Goal: Communication & Community: Answer question/provide support

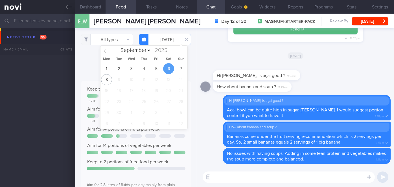
select select "8"
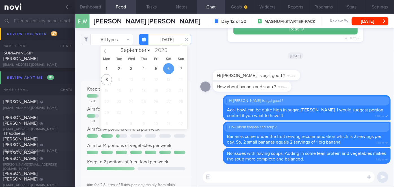
drag, startPoint x: 66, startPoint y: 7, endPoint x: 239, endPoint y: 36, distance: 175.2
click at [66, 7] on icon at bounding box center [69, 7] width 6 height 4
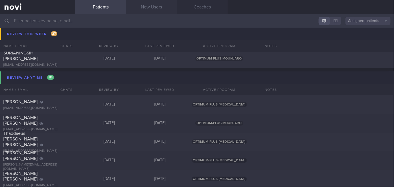
click at [150, 7] on link "New Users" at bounding box center [151, 7] width 51 height 14
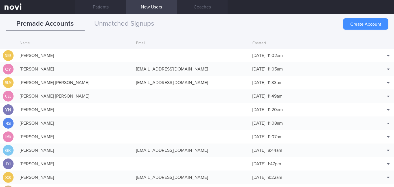
click at [355, 22] on button "Create Account" at bounding box center [365, 23] width 45 height 11
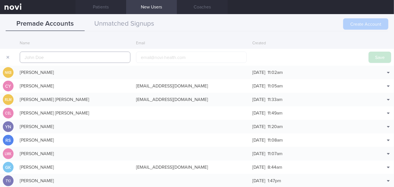
scroll to position [14, 0]
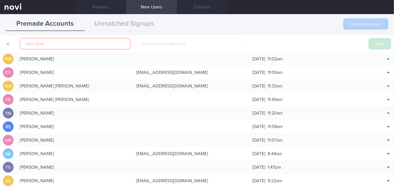
click at [323, 20] on div "Premade Accounts Unmatched Signups" at bounding box center [197, 24] width 382 height 14
click at [77, 47] on input "text" at bounding box center [75, 43] width 111 height 11
paste input "[PERSON_NAME]"
type input "[PERSON_NAME]"
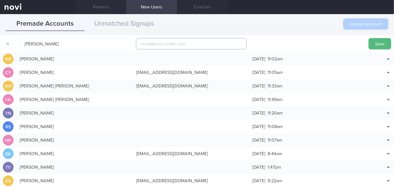
click at [191, 45] on input "email" at bounding box center [191, 43] width 111 height 11
paste input "[EMAIL_ADDRESS][DOMAIN_NAME]"
click at [154, 44] on input "[EMAIL_ADDRESS][DOMAIN_NAME]" at bounding box center [191, 43] width 111 height 11
click at [158, 44] on input "[EMAIL_ADDRESS][DOMAIN_NAME]" at bounding box center [191, 43] width 111 height 11
type input "[EMAIL_ADDRESS][DOMAIN_NAME]"
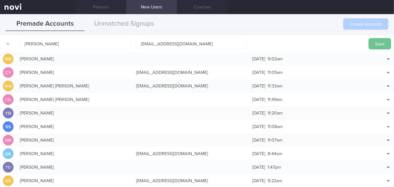
click at [379, 41] on button "Save" at bounding box center [379, 43] width 23 height 11
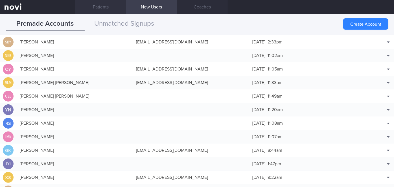
click at [103, 8] on link "Patients" at bounding box center [100, 7] width 51 height 14
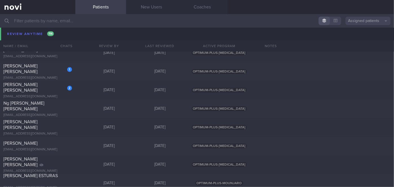
scroll to position [3150, 0]
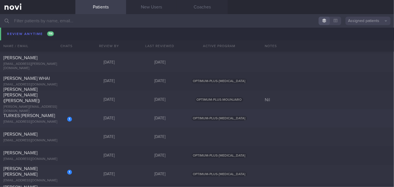
click at [62, 116] on div "1" at bounding box center [65, 117] width 12 height 9
select select "8"
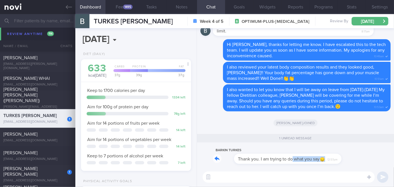
drag, startPoint x: 270, startPoint y: 162, endPoint x: 319, endPoint y: 159, distance: 49.2
click at [319, 159] on div "BARKIN TURKES Thank you. I am trying to do what you say🙂‍↕️ 12:57pm" at bounding box center [275, 155] width 124 height 17
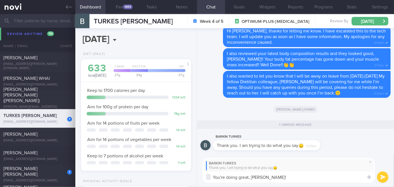
type textarea "You're doing great, [PERSON_NAME]!!"
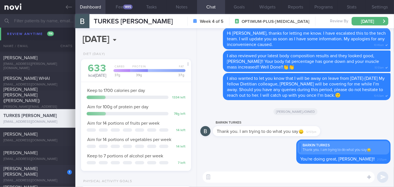
click at [59, 170] on div "1" at bounding box center [65, 170] width 12 height 9
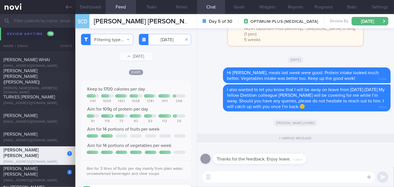
scroll to position [3113, 0]
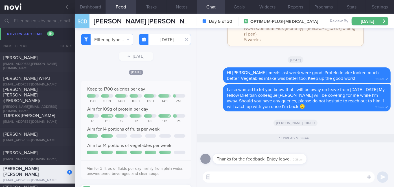
click at [251, 175] on textarea at bounding box center [288, 176] width 172 height 11
type textarea "h"
type textarea "Thank you, [PERSON_NAME]!"
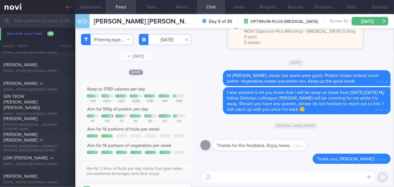
scroll to position [4753, 0]
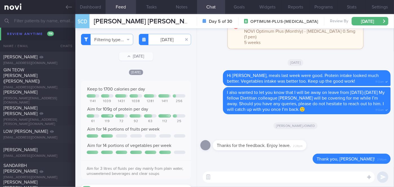
click at [41, 23] on input "text" at bounding box center [197, 21] width 394 height 14
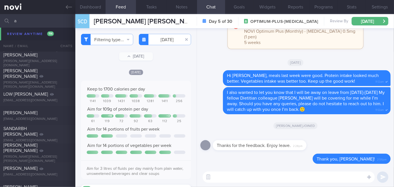
scroll to position [4716, 0]
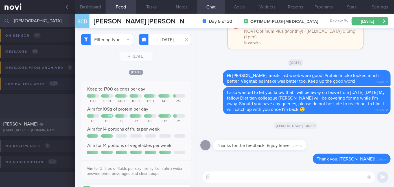
scroll to position [34, 0]
type input "[DEMOGRAPHIC_DATA]"
click at [57, 126] on div "[PERSON_NAME]" at bounding box center [36, 124] width 67 height 6
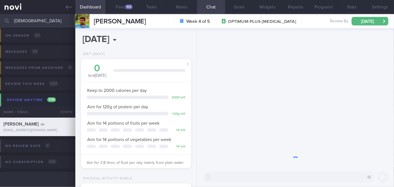
scroll to position [56, 96]
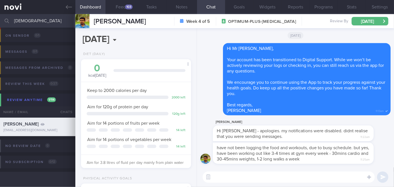
click at [257, 175] on textarea at bounding box center [288, 176] width 172 height 11
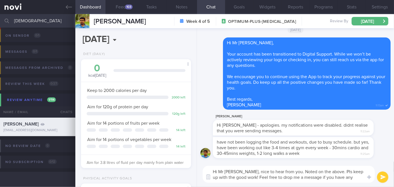
type textarea "Hi Mr [PERSON_NAME], nice to hear from you. Noted on the above. Pls keep up wit…"
click at [383, 175] on button "submit" at bounding box center [382, 176] width 11 height 11
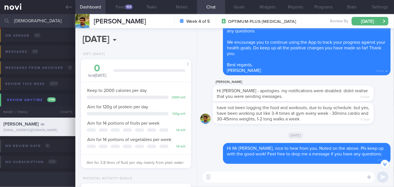
scroll to position [-78, 0]
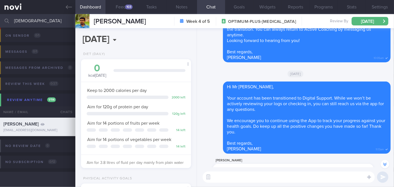
click at [229, 176] on textarea at bounding box center [288, 176] width 172 height 11
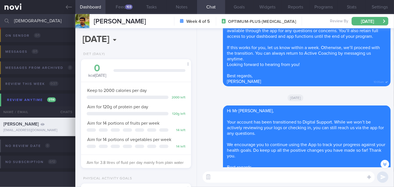
scroll to position [0, 0]
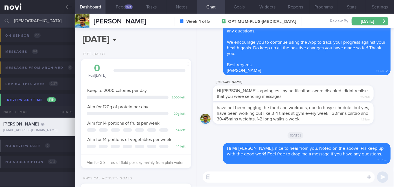
click at [244, 175] on textarea at bounding box center [288, 176] width 172 height 11
paste textarea "Hi, I will be on leave from [insert date] to [insert date]. During this time, p…"
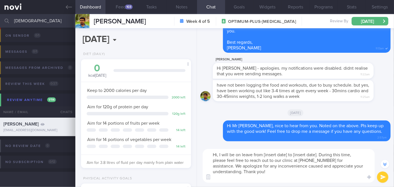
scroll to position [-22, 0]
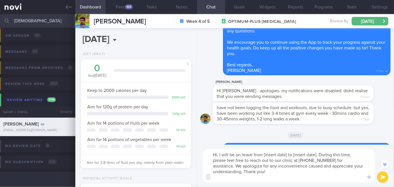
drag, startPoint x: 218, startPoint y: 155, endPoint x: 207, endPoint y: 155, distance: 11.3
click at [207, 155] on textarea "Hi, I will be on leave from [insert date] to [insert date]. During this time, p…" at bounding box center [288, 166] width 172 height 34
drag, startPoint x: 347, startPoint y: 154, endPoint x: 298, endPoint y: 154, distance: 49.6
click at [299, 154] on textarea "Just to let you know I will be on leave from [insert date] to [insert date]. Du…" at bounding box center [288, 166] width 172 height 34
type textarea "Just to let you know I will be on leave from [DATE]-[DATE]. During this time, p…"
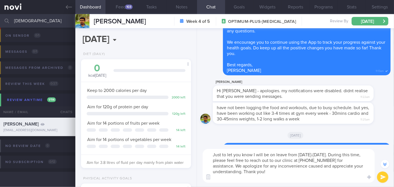
click at [383, 179] on button "submit" at bounding box center [382, 176] width 11 height 11
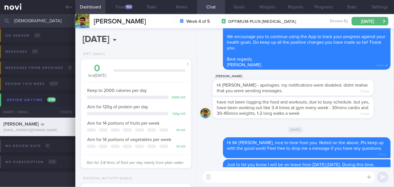
scroll to position [0, 0]
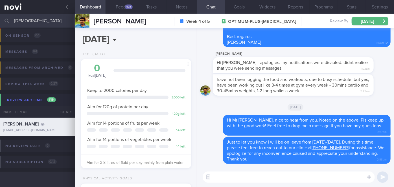
click at [60, 19] on input "[DEMOGRAPHIC_DATA]" at bounding box center [197, 21] width 394 height 14
type input "a"
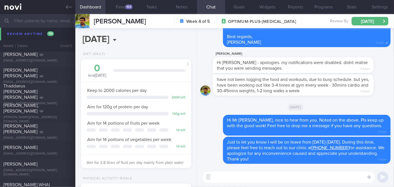
scroll to position [3186, 0]
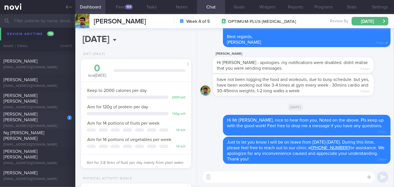
click at [57, 119] on div "[PERSON_NAME] [PERSON_NAME]" at bounding box center [36, 116] width 67 height 11
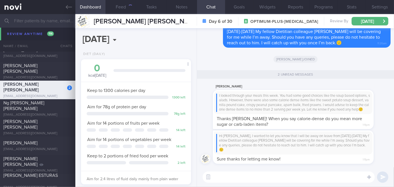
scroll to position [3156, 0]
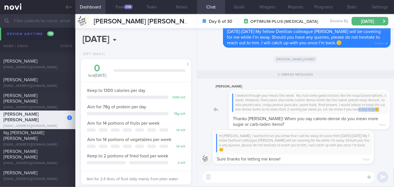
drag, startPoint x: 337, startPoint y: 114, endPoint x: 373, endPoint y: 111, distance: 36.6
click at [373, 111] on div "[PERSON_NAME] I looked through your meals this week. You had some good choices …" at bounding box center [302, 106] width 178 height 46
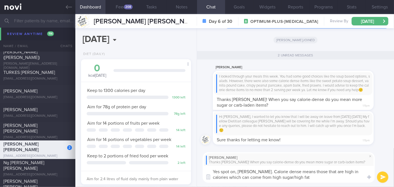
scroll to position [3167, 0]
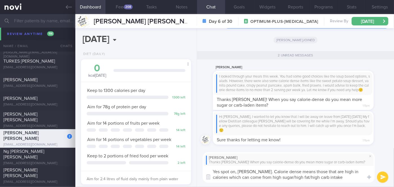
type textarea "Yes spot on, [PERSON_NAME]. Calorie dense means those that are high in calories…"
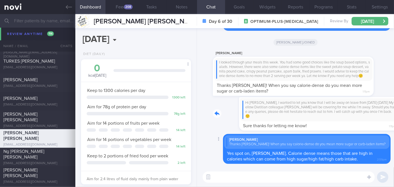
drag, startPoint x: 298, startPoint y: 124, endPoint x: 374, endPoint y: 123, distance: 76.4
click at [374, 123] on div "Hi [PERSON_NAME], I wanted to let you know that I will be away on leave from [D…" at bounding box center [302, 114] width 178 height 34
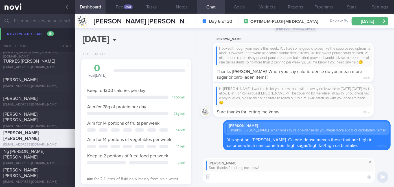
click at [369, 161] on span at bounding box center [369, 161] width 7 height 7
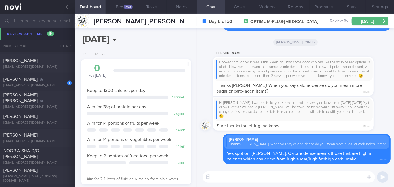
scroll to position [3834, 0]
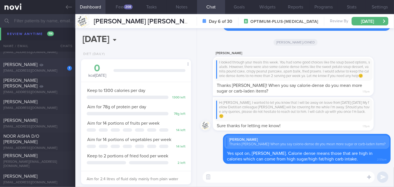
click at [37, 63] on span "[PERSON_NAME]" at bounding box center [20, 64] width 34 height 5
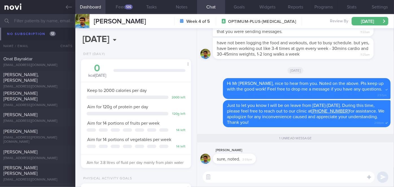
scroll to position [5167, 0]
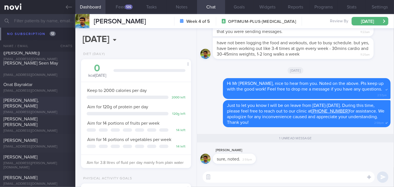
click at [37, 110] on div "[EMAIL_ADDRESS][DOMAIN_NAME]" at bounding box center [37, 112] width 69 height 4
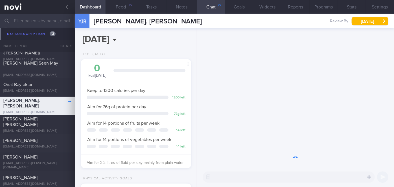
scroll to position [48, 96]
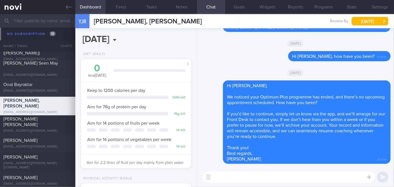
click at [52, 89] on div "[EMAIL_ADDRESS][DOMAIN_NAME]" at bounding box center [37, 91] width 69 height 4
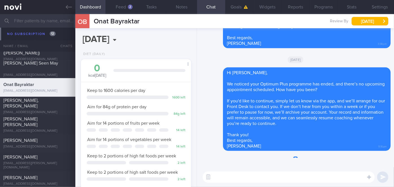
scroll to position [56, 96]
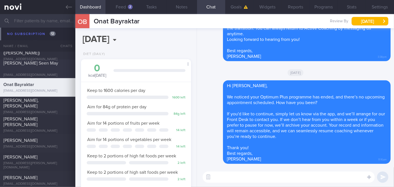
click at [52, 66] on div "[PERSON_NAME] Seen May" at bounding box center [36, 65] width 67 height 11
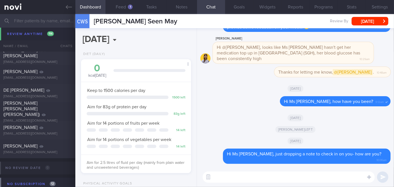
scroll to position [4834, 0]
